Goal: Transaction & Acquisition: Purchase product/service

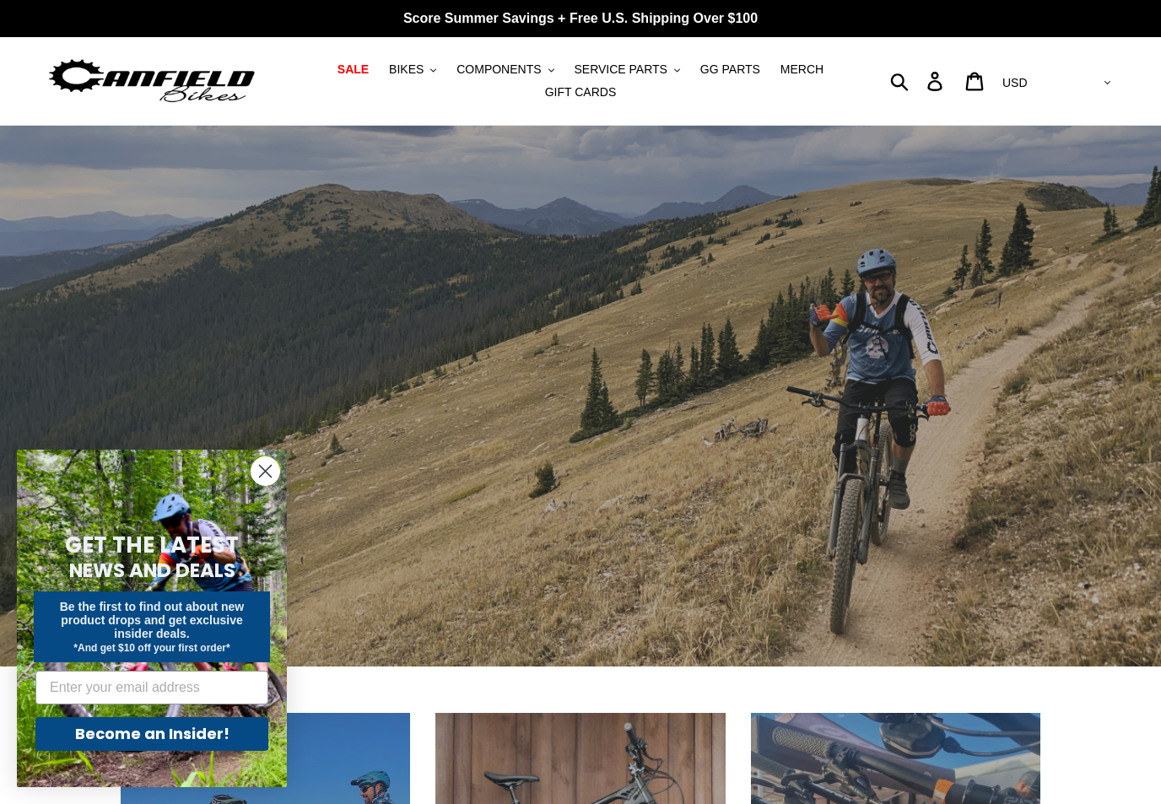
click at [259, 463] on circle "Close dialog" at bounding box center [265, 471] width 28 height 28
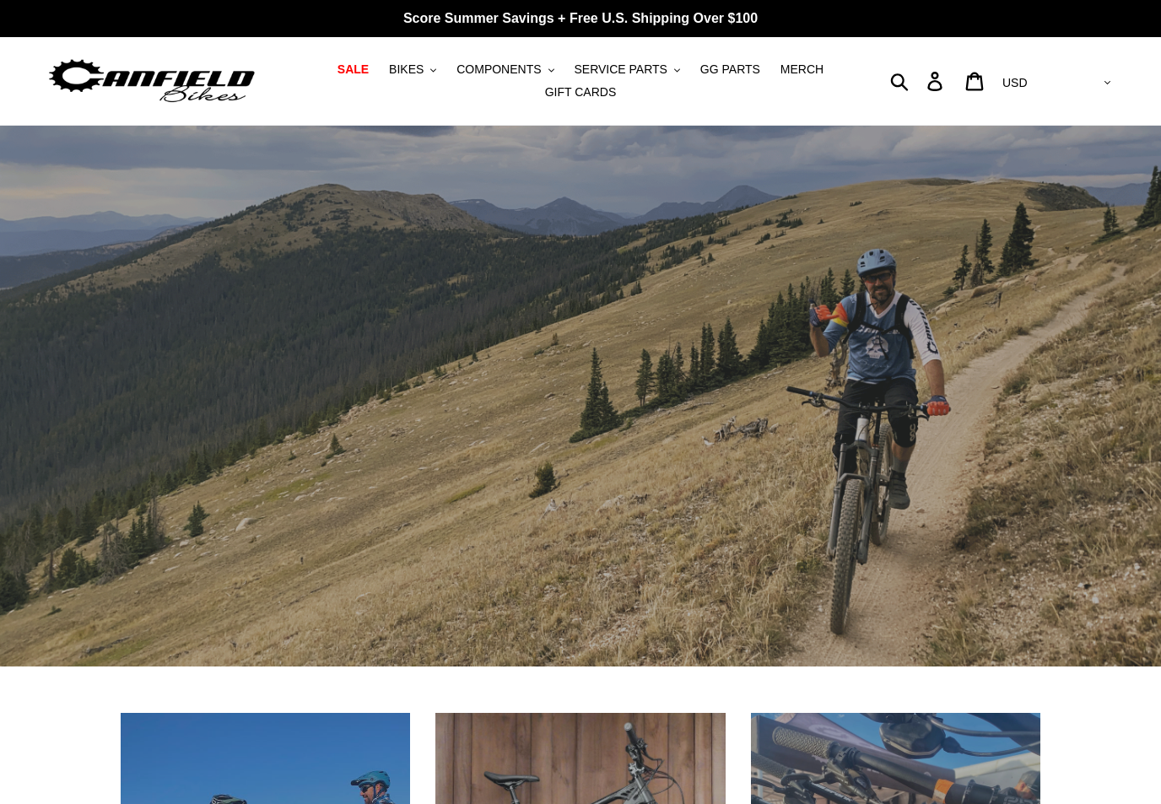
click at [414, 66] on span "BIKES" at bounding box center [406, 69] width 35 height 14
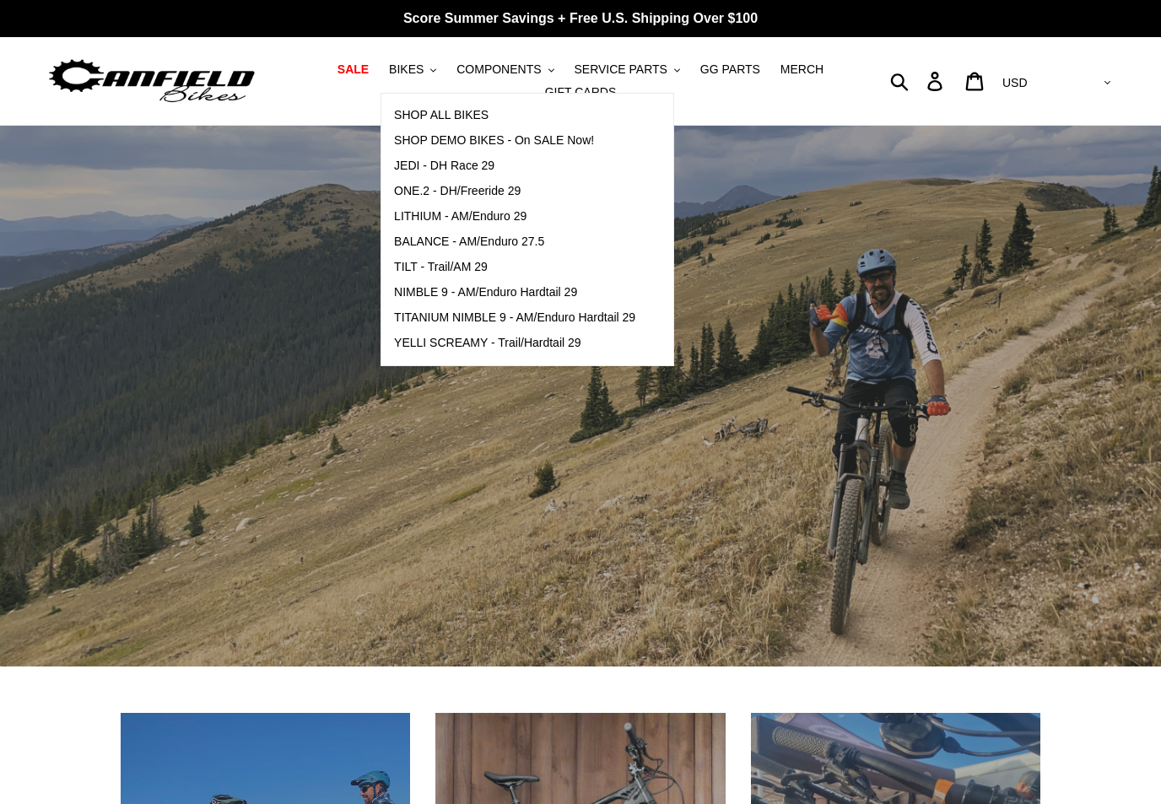
click at [419, 272] on span "TILT - Trail/AM 29" at bounding box center [441, 267] width 94 height 14
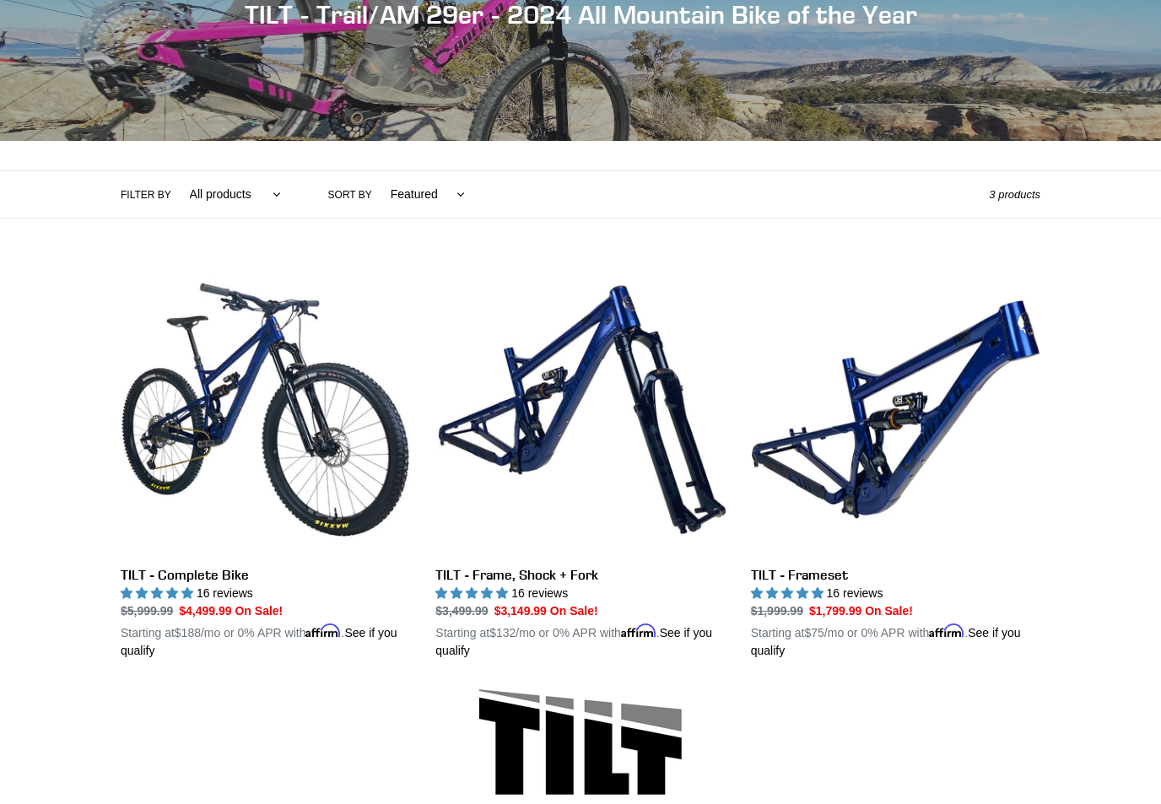
scroll to position [238, 0]
click at [967, 380] on link "TILT - Frameset" at bounding box center [895, 462] width 289 height 395
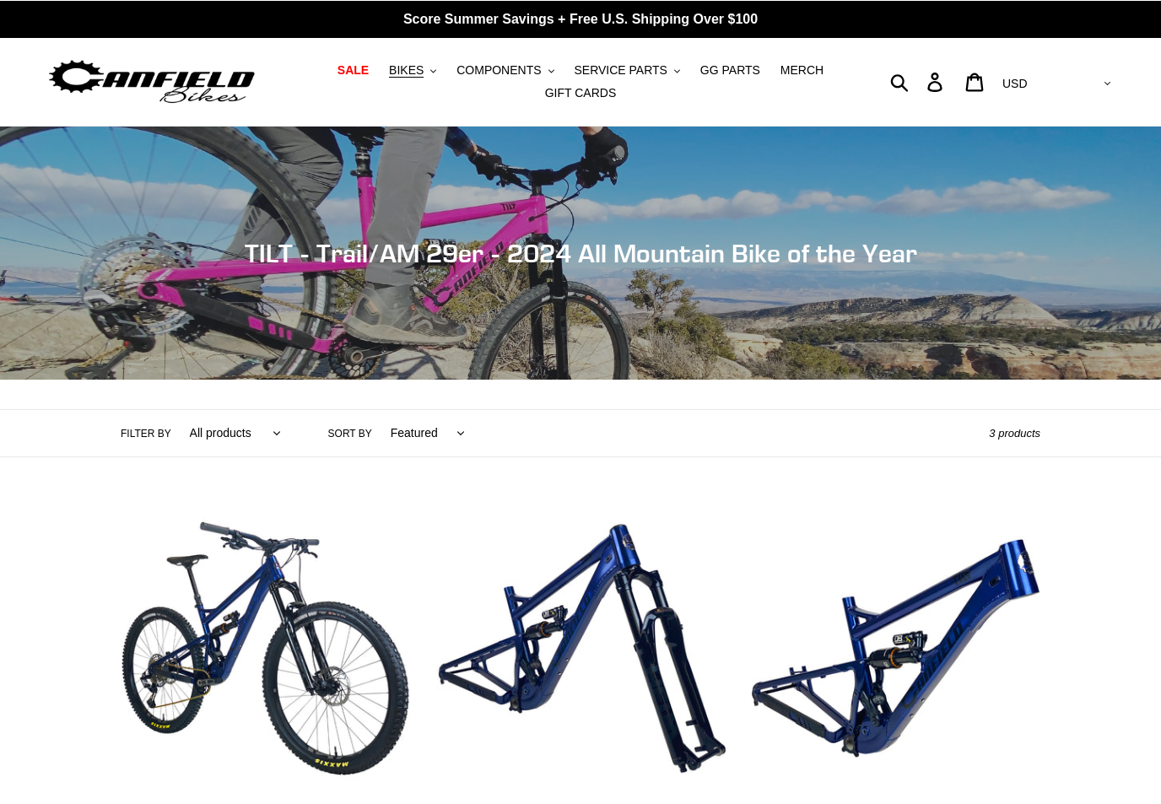
scroll to position [268, 0]
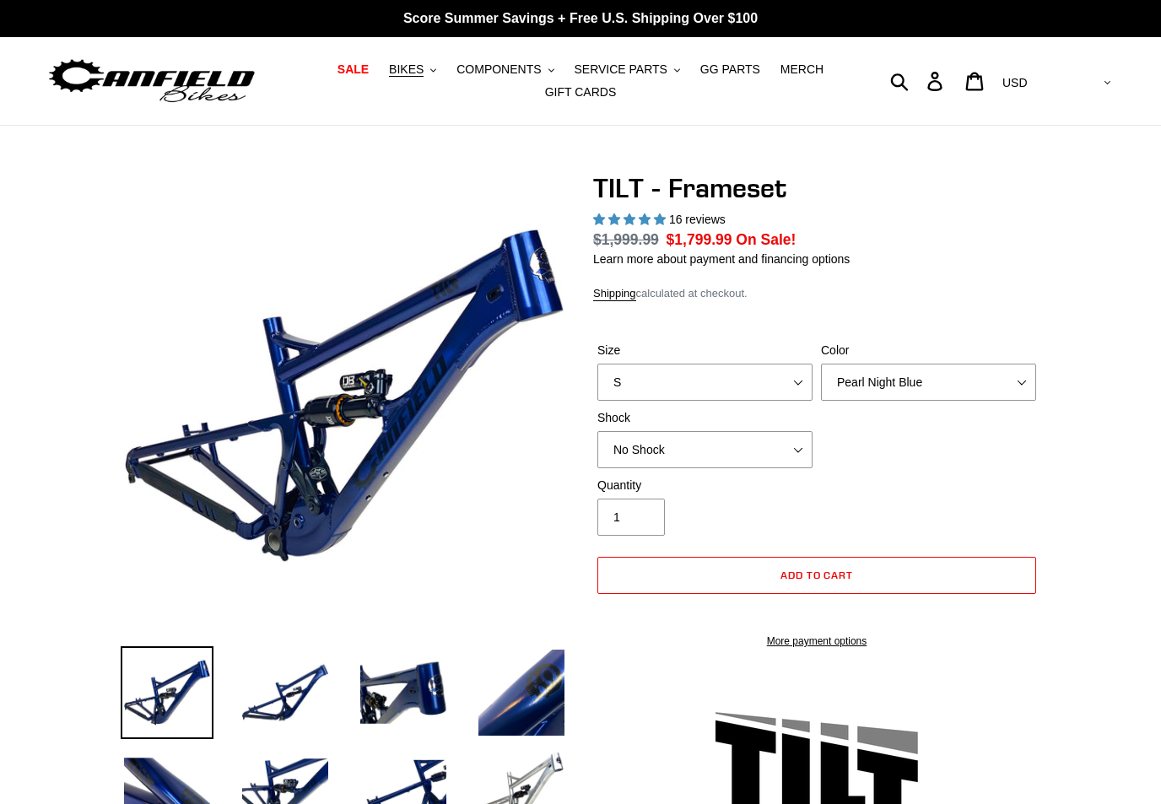
select select "highest-rating"
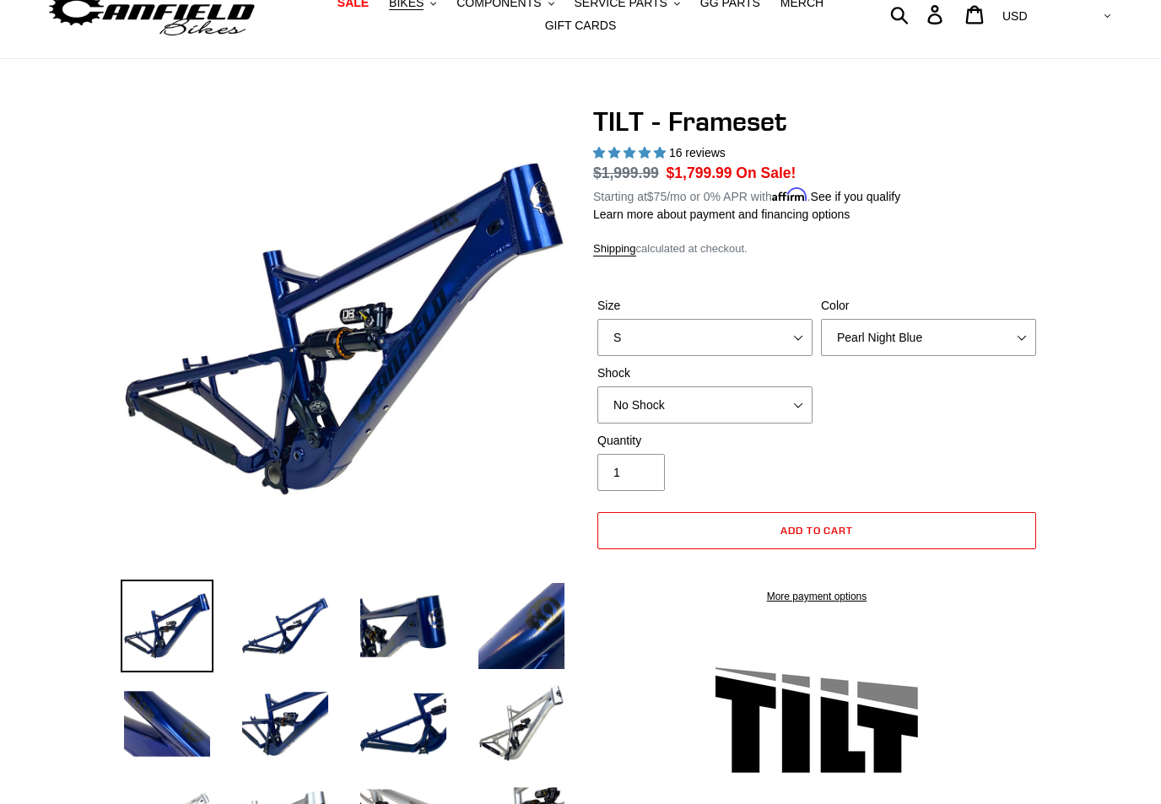
scroll to position [64, 0]
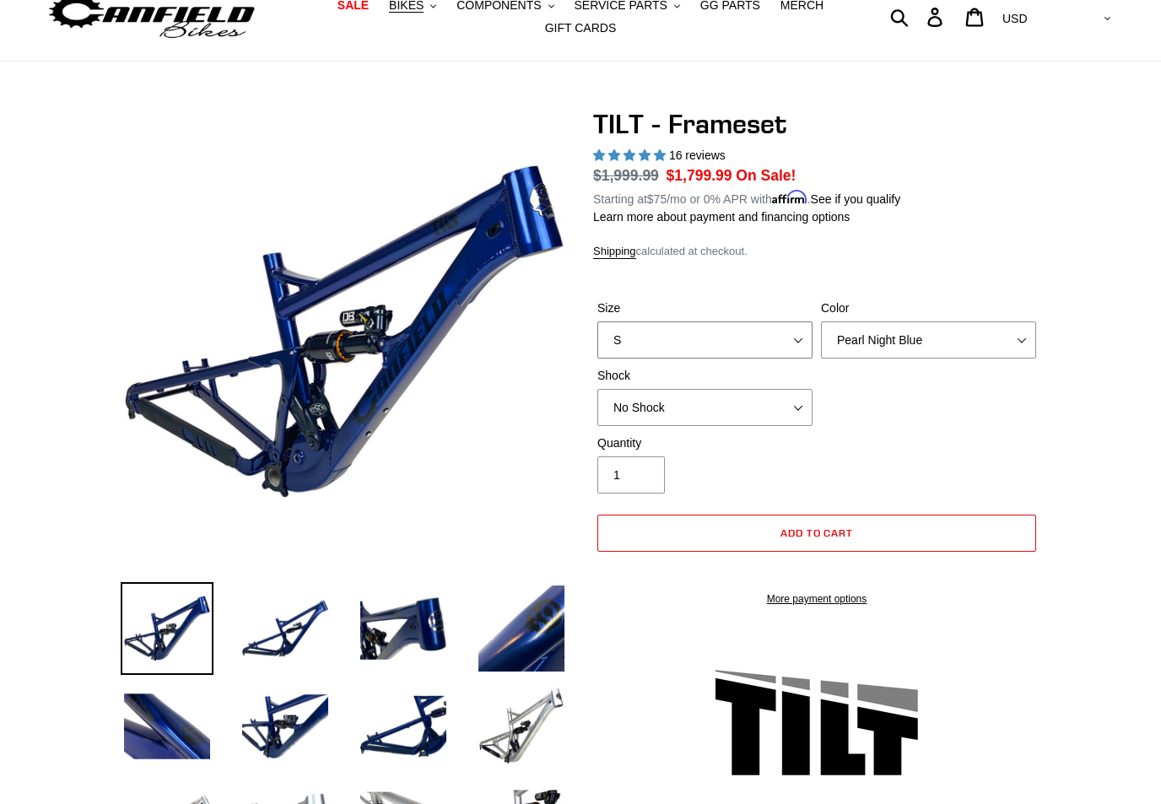
click at [804, 331] on select "S M L XL" at bounding box center [704, 339] width 215 height 37
select select "M"
click at [1033, 338] on select "Pearl Night Blue Stealth Silver" at bounding box center [928, 339] width 215 height 37
select select "Stealth Silver"
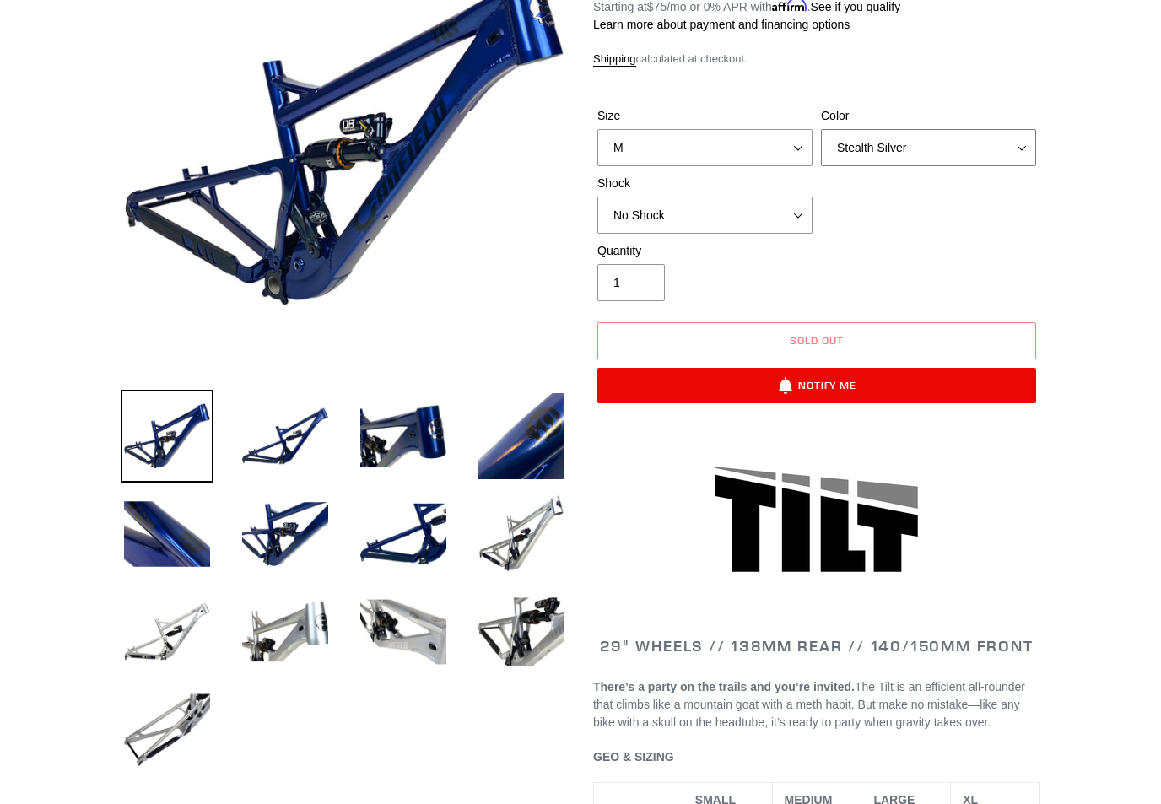
scroll to position [263, 0]
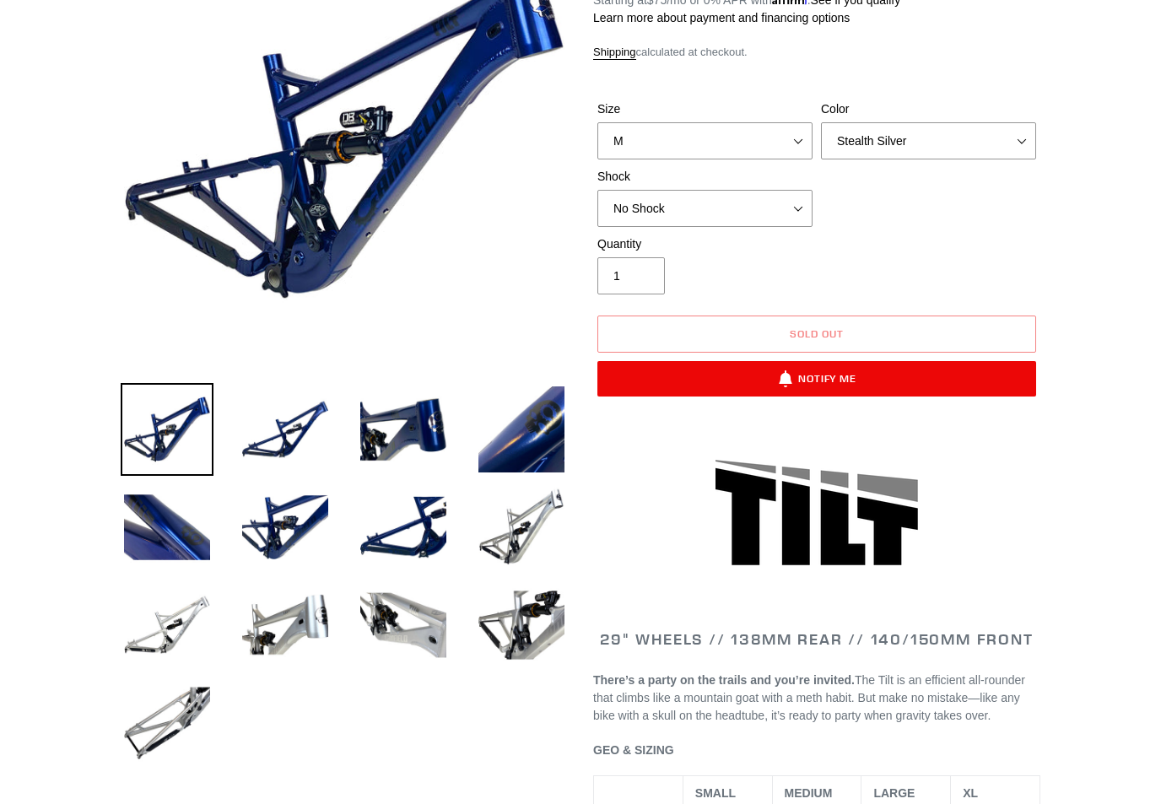
click at [386, 632] on img at bounding box center [403, 625] width 93 height 93
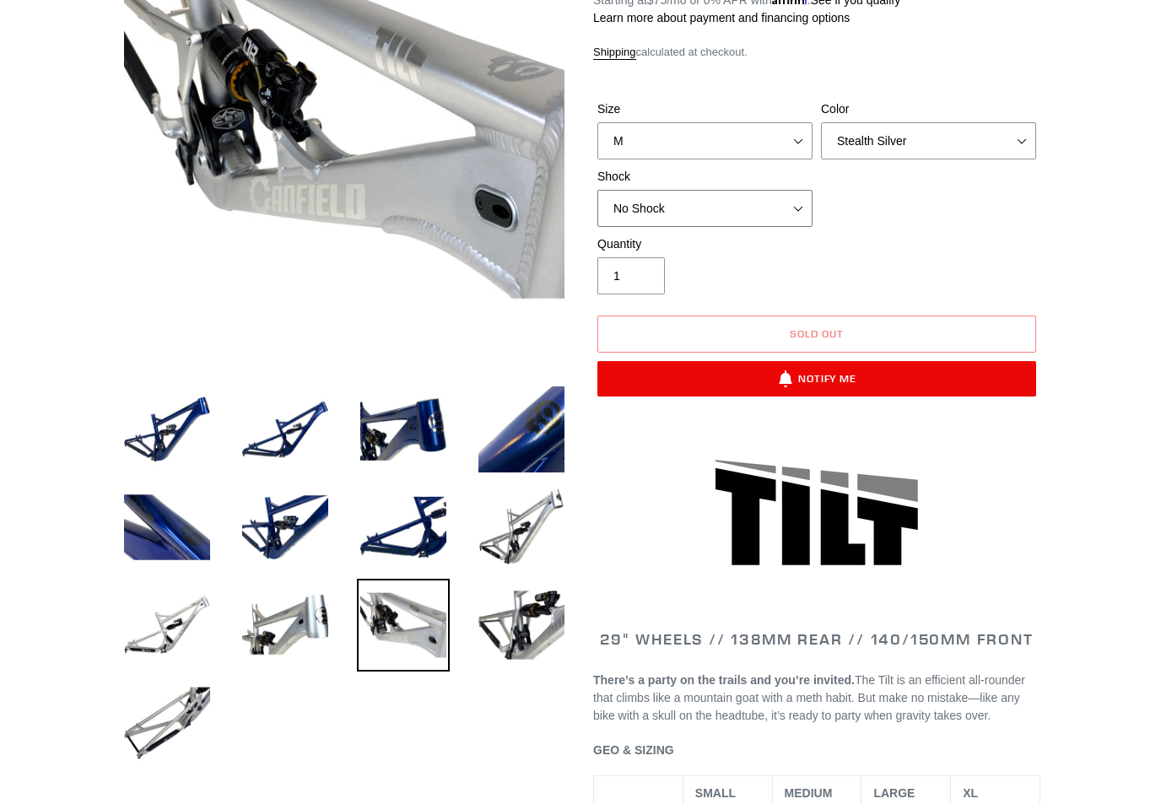
click at [807, 218] on select "No Shock Cane Creek DB Kitsuma Air RockShox Deluxe Ultimate Fox FLOAT X EXT Sto…" at bounding box center [704, 208] width 215 height 37
click at [808, 202] on select "No Shock Cane Creek DB Kitsuma Air RockShox Deluxe Ultimate Fox FLOAT X EXT Sto…" at bounding box center [704, 208] width 215 height 37
select select "Cane Creek DB Kitsuma Air"
click at [800, 209] on select "No Shock Cane Creek DB Kitsuma Air RockShox Deluxe Ultimate Fox FLOAT X EXT Sto…" at bounding box center [704, 208] width 215 height 37
click at [1018, 138] on select "Pearl Night Blue Stealth Silver" at bounding box center [928, 140] width 215 height 37
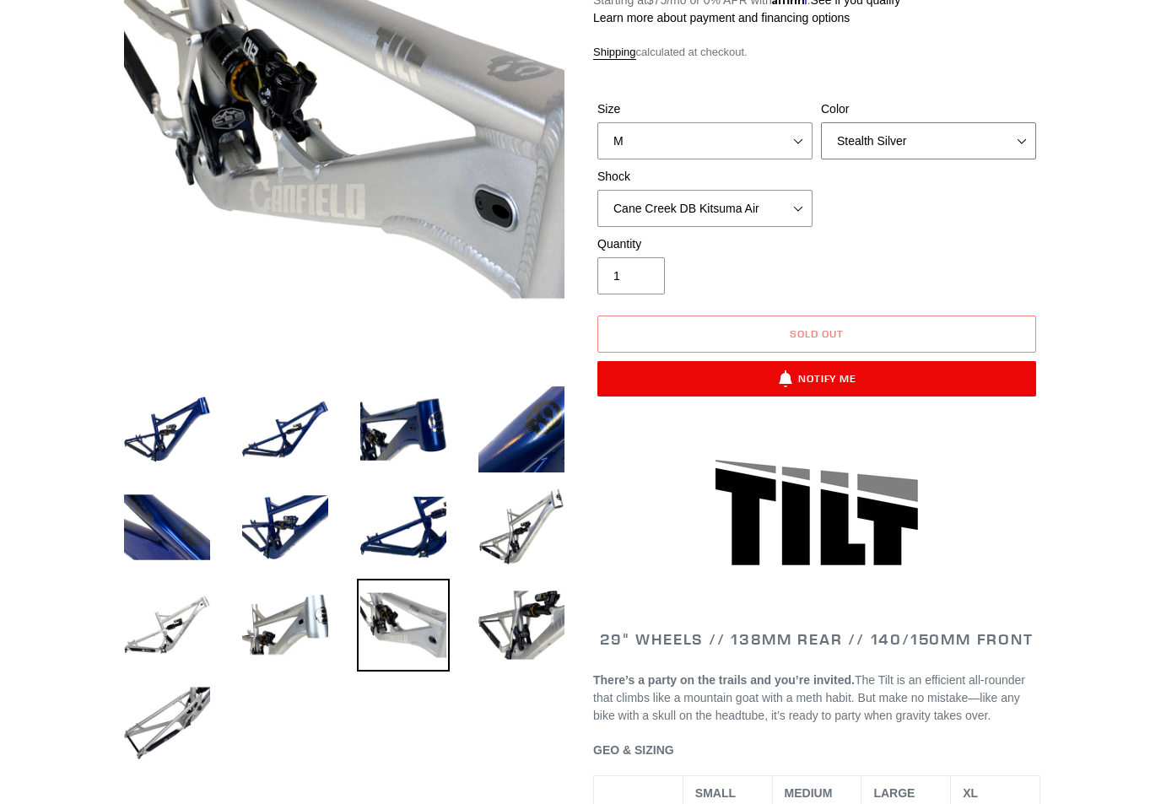
select select "Pearl Night Blue"
